Goal: Information Seeking & Learning: Find specific page/section

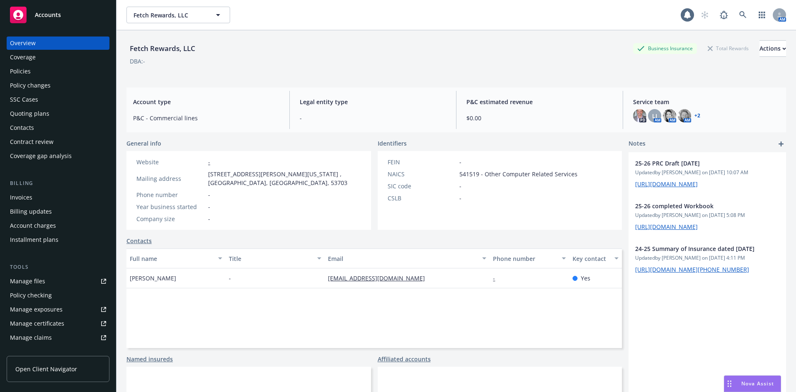
click at [24, 72] on div "Policies" at bounding box center [20, 71] width 21 height 13
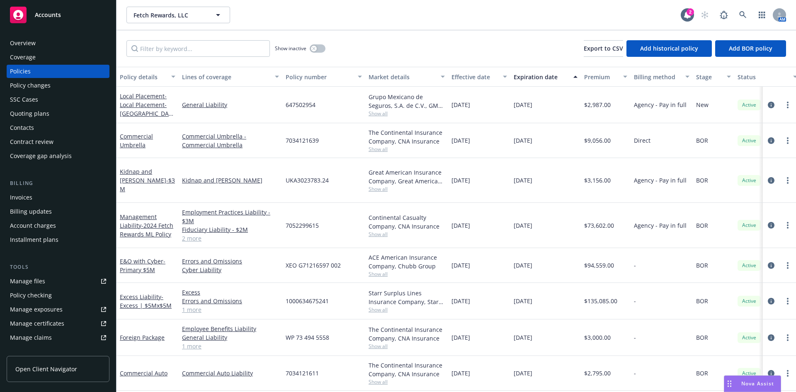
click at [55, 112] on div "Quoting plans" at bounding box center [58, 113] width 96 height 13
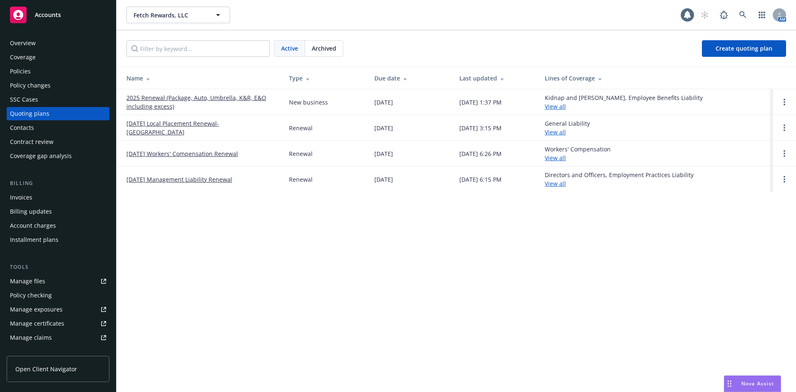
click at [191, 97] on link "2025 Renewal (Package, Auto, Umbrella, K&R, E&O including excess)" at bounding box center [200, 101] width 149 height 17
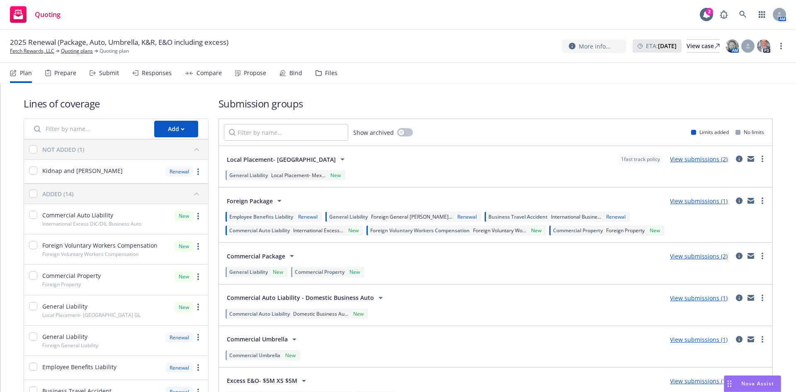
click at [152, 77] on div "Responses" at bounding box center [151, 73] width 39 height 20
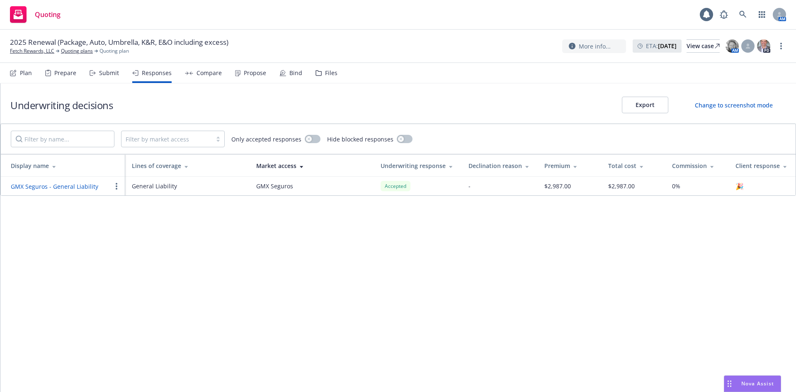
click at [201, 72] on div "Compare" at bounding box center [209, 73] width 25 height 7
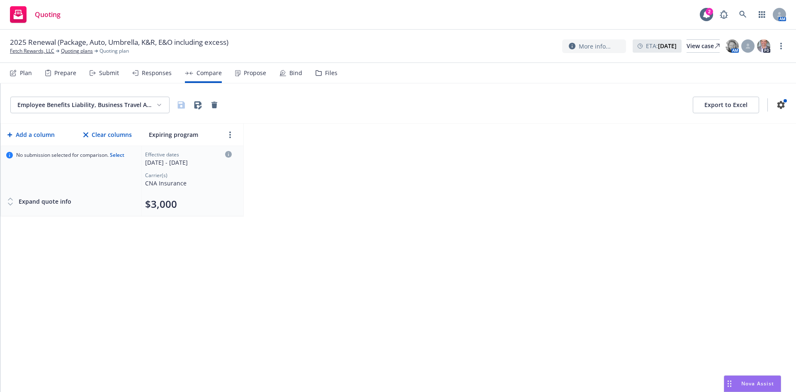
click at [151, 72] on div "Responses" at bounding box center [157, 73] width 30 height 7
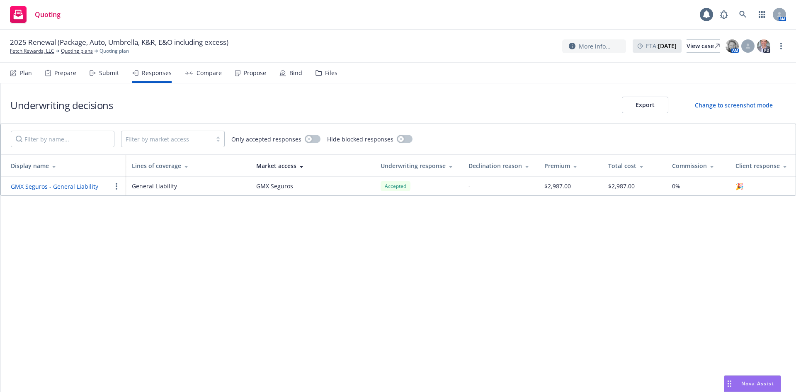
click at [109, 72] on div "Submit" at bounding box center [109, 73] width 20 height 7
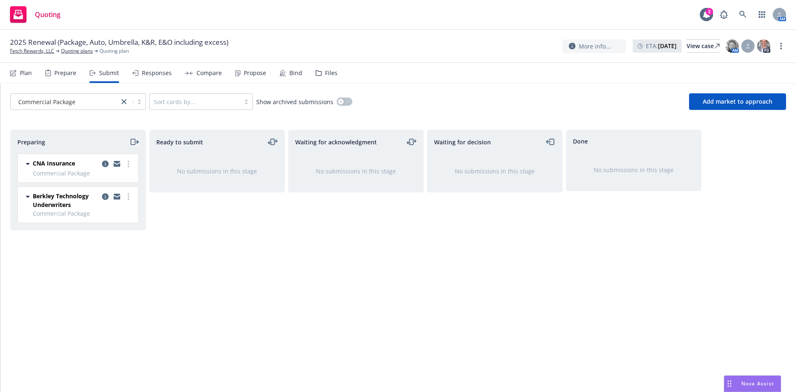
click at [137, 139] on icon "moveRight" at bounding box center [134, 142] width 10 height 10
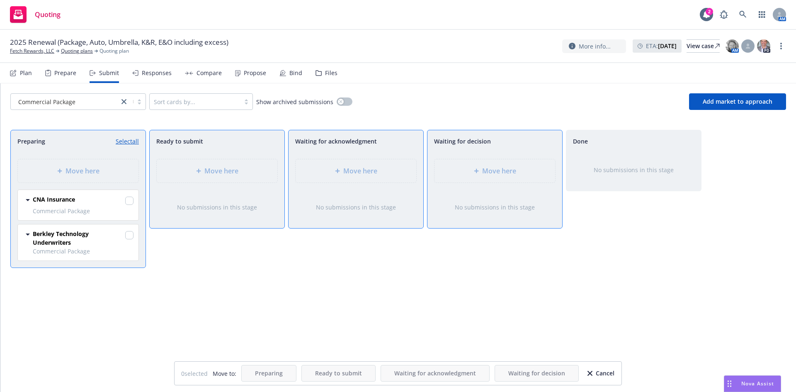
click at [128, 142] on link "Select all" at bounding box center [127, 141] width 23 height 9
checkbox input "true"
click at [128, 142] on link "Unselect all" at bounding box center [123, 141] width 31 height 9
checkbox input "false"
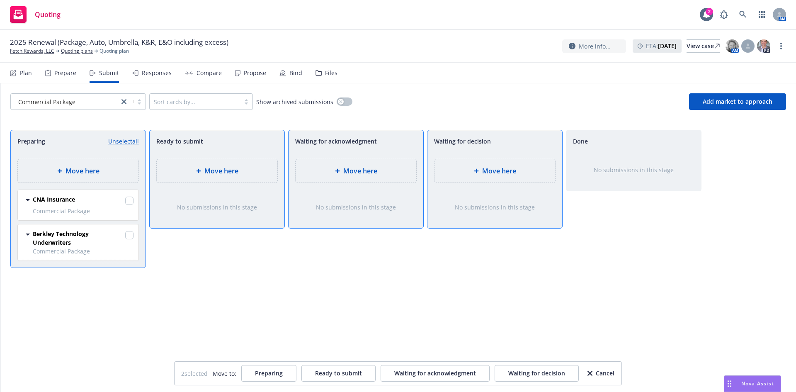
checkbox input "false"
click at [603, 374] on div "Cancel" at bounding box center [600, 373] width 27 height 16
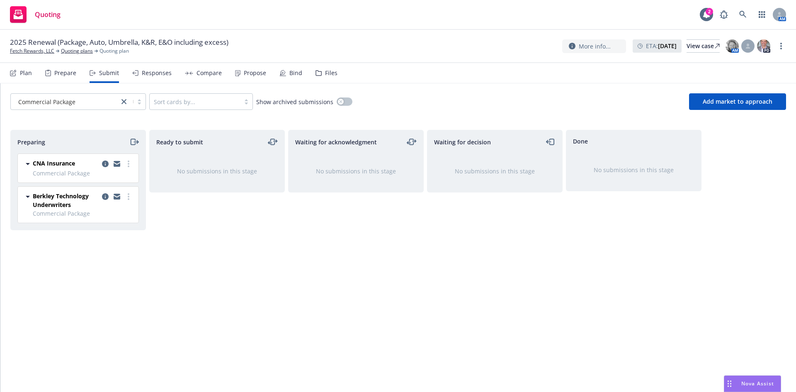
click at [201, 72] on div "Compare" at bounding box center [209, 73] width 25 height 7
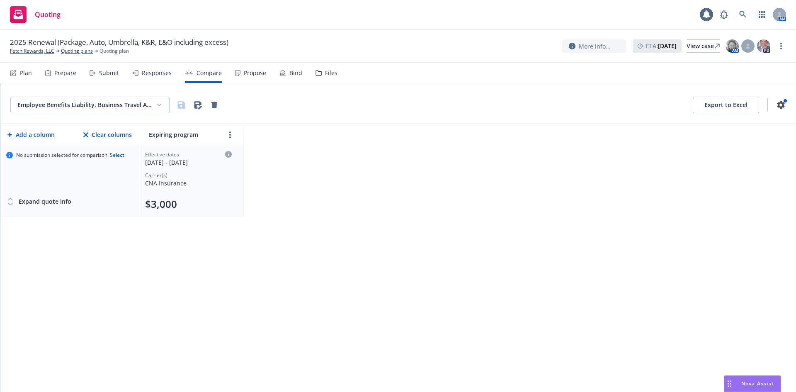
click at [239, 72] on div "Propose" at bounding box center [250, 73] width 31 height 20
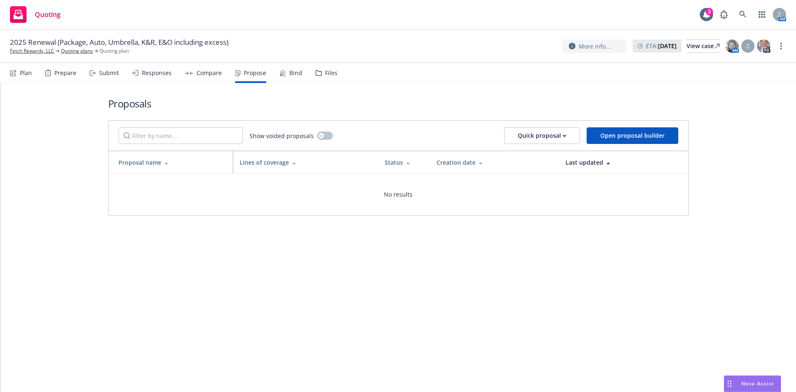
click at [153, 74] on div "Responses" at bounding box center [157, 73] width 30 height 7
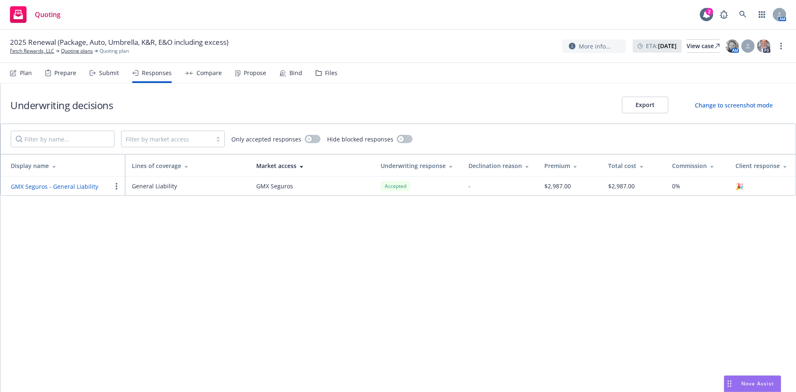
click at [105, 73] on div "Submit" at bounding box center [109, 73] width 20 height 7
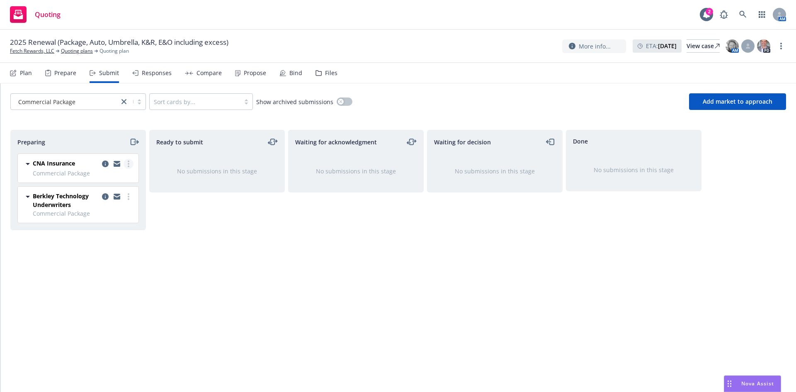
click at [126, 160] on link "more" at bounding box center [129, 164] width 10 height 10
click at [239, 238] on div "Ready to submit No submissions in this stage" at bounding box center [217, 252] width 136 height 245
click at [130, 165] on link "more" at bounding box center [129, 164] width 10 height 10
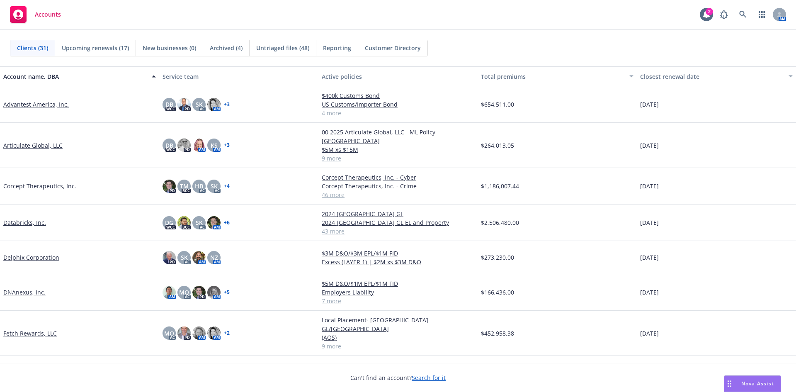
click at [17, 325] on div "Fetch Rewards, LLC" at bounding box center [79, 333] width 159 height 45
click at [19, 329] on link "Fetch Rewards, LLC" at bounding box center [29, 333] width 53 height 9
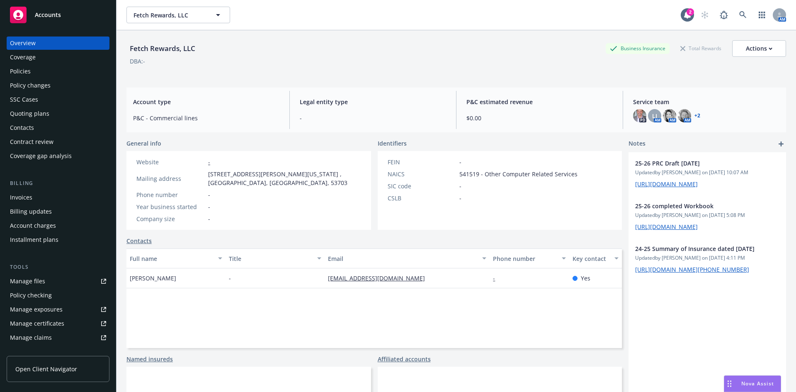
click at [44, 114] on div "Quoting plans" at bounding box center [29, 113] width 39 height 13
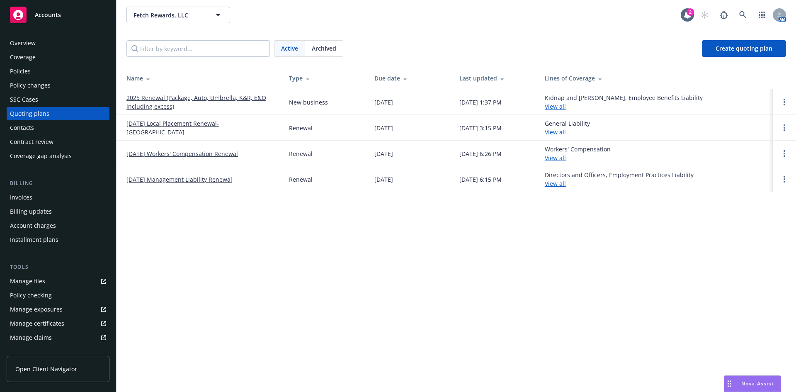
click at [194, 97] on link "2025 Renewal (Package, Auto, Umbrella, K&R, E&O including excess)" at bounding box center [200, 101] width 149 height 17
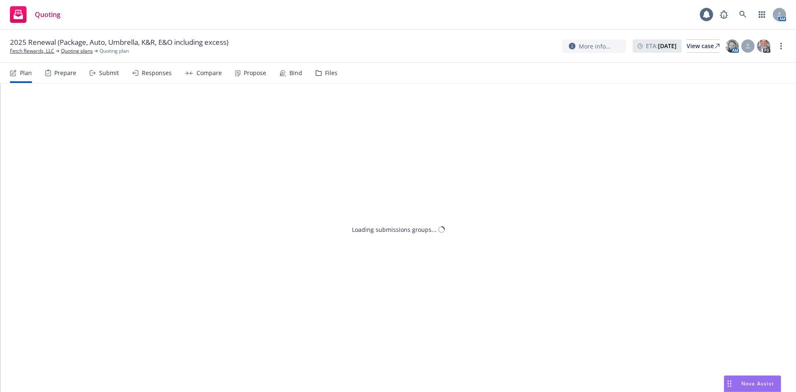
click at [328, 75] on div "Files" at bounding box center [331, 73] width 12 height 7
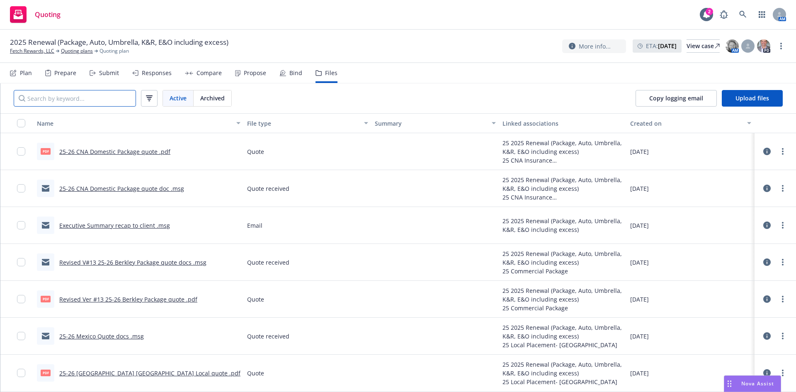
click at [97, 102] on input "Search by keyword..." at bounding box center [75, 98] width 122 height 17
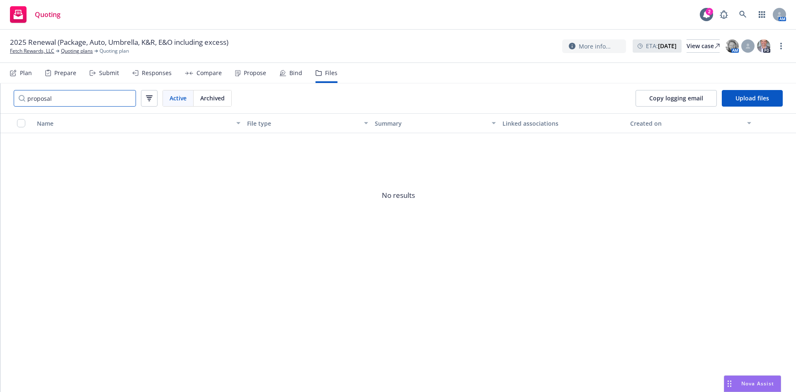
type input "proposal"
